Goal: Information Seeking & Learning: Learn about a topic

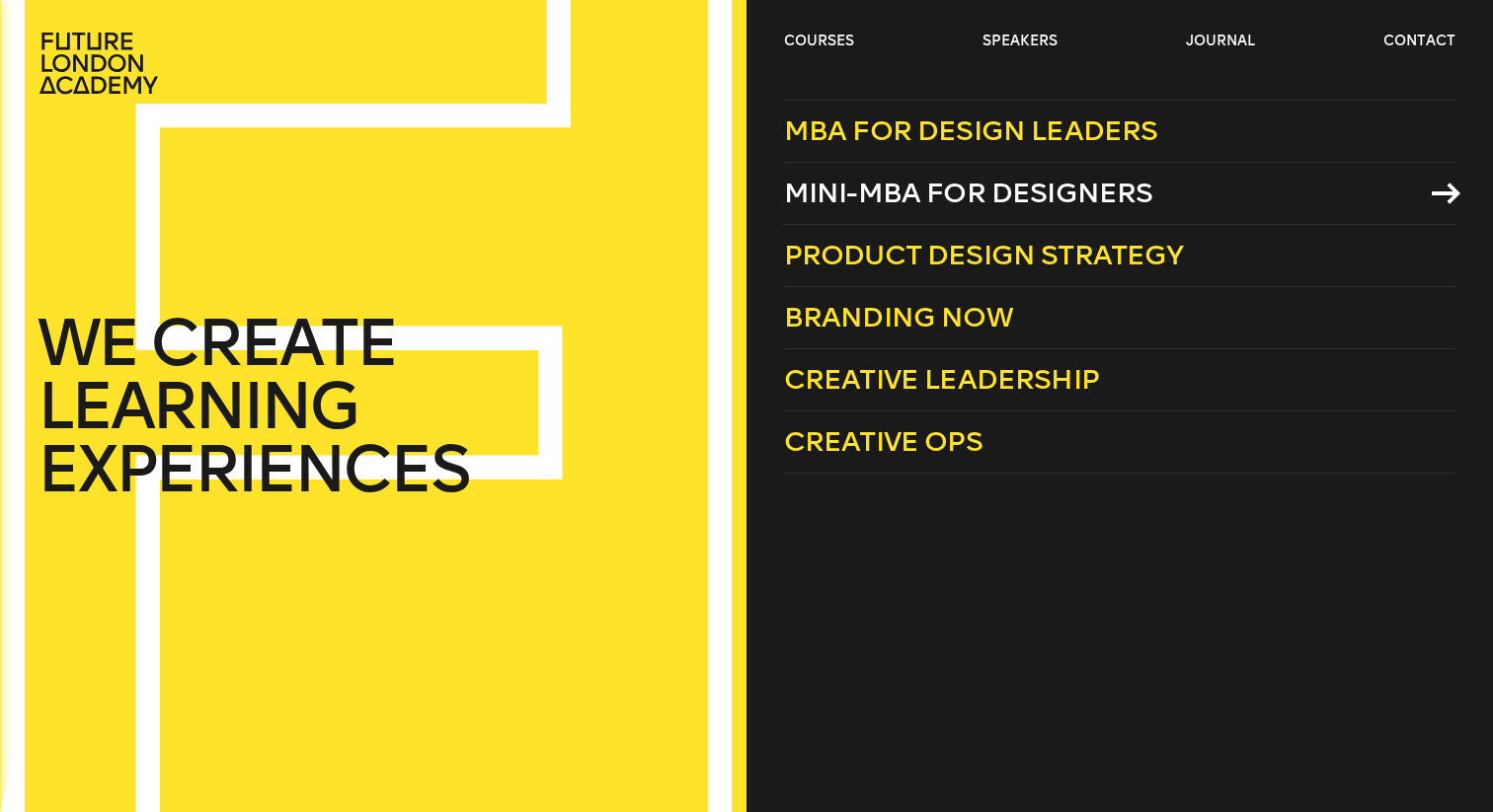
click at [869, 193] on span "Mini-MBA for Designers" at bounding box center [969, 192] width 369 height 33
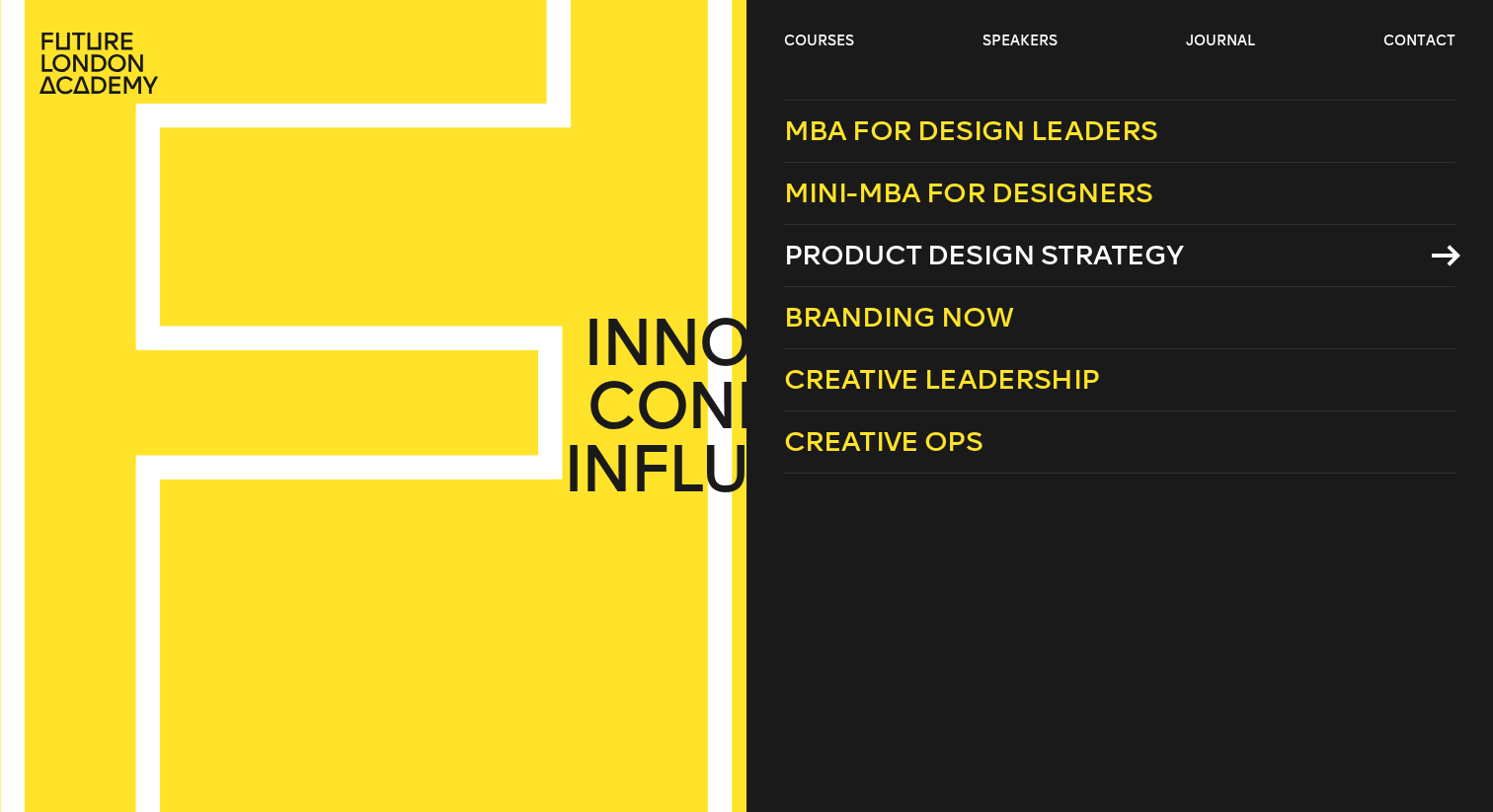
click at [933, 278] on link "Product Design Strategy" at bounding box center [1120, 256] width 672 height 62
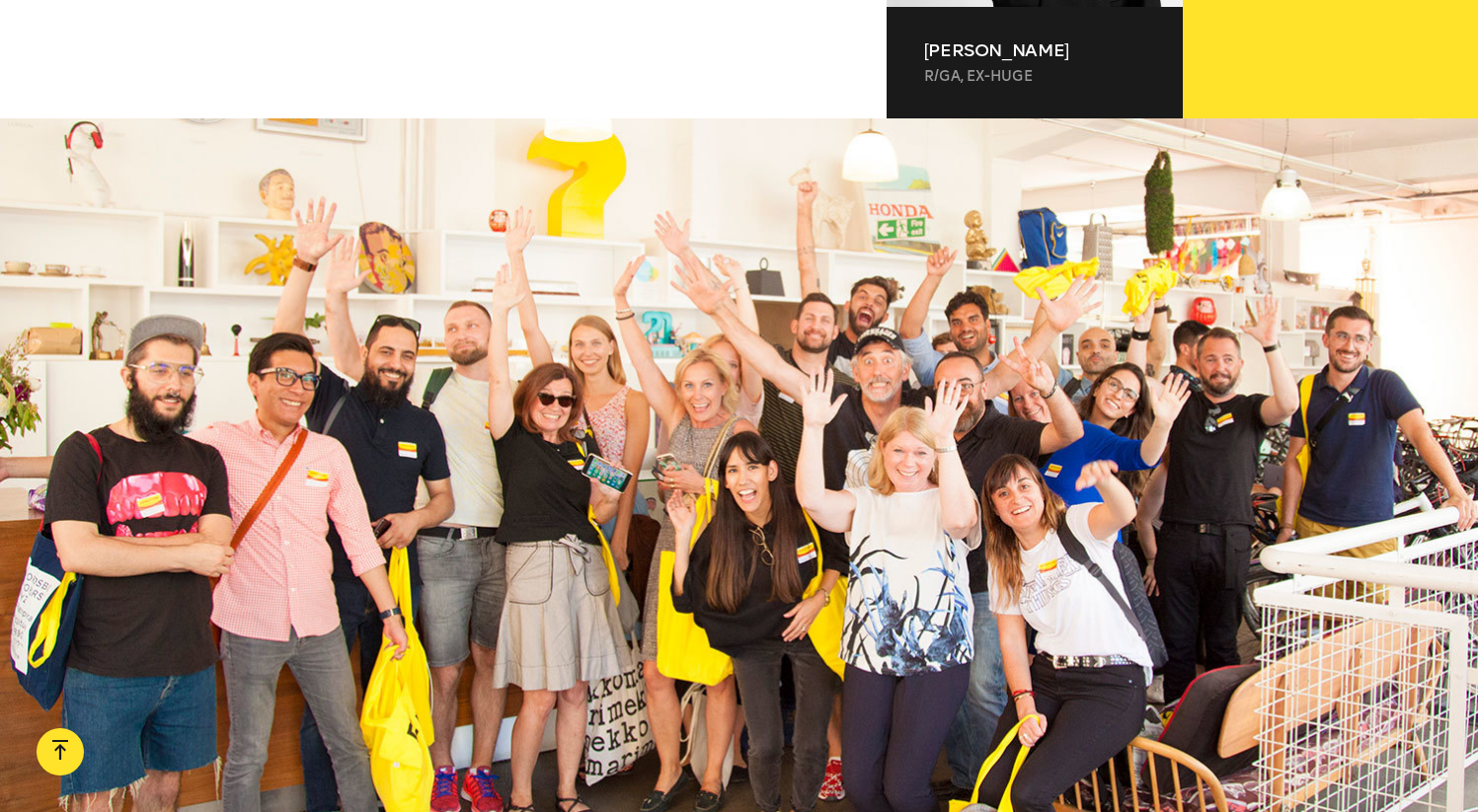
scroll to position [1963, 0]
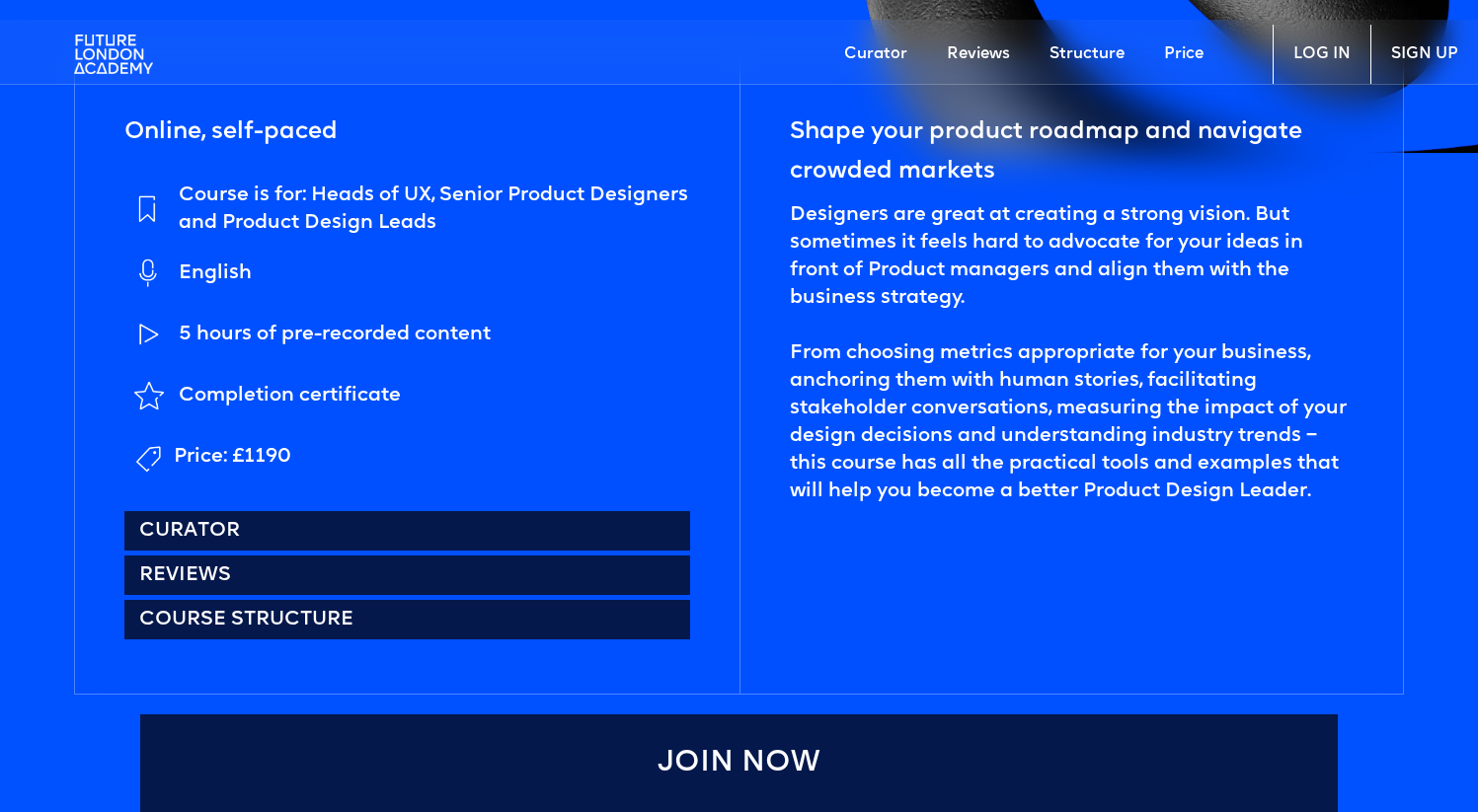
scroll to position [870, 0]
